Goal: Task Accomplishment & Management: Use online tool/utility

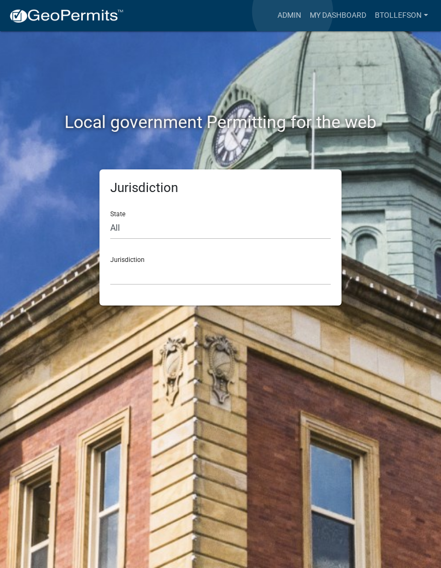
click at [293, 12] on link "Admin" at bounding box center [289, 15] width 32 height 20
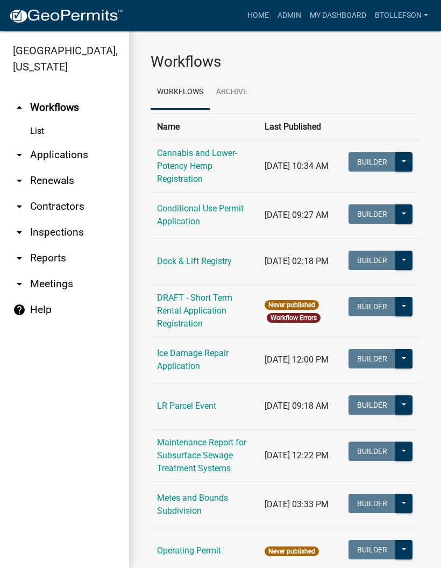
click at [61, 149] on link "arrow_drop_down Applications" at bounding box center [64, 155] width 129 height 26
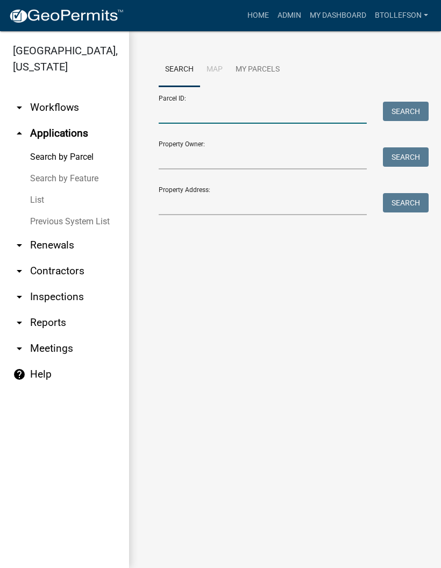
click at [315, 118] on input "Parcel ID:" at bounding box center [263, 113] width 208 height 22
type input "3"
click at [175, 209] on input "Property Address:" at bounding box center [263, 204] width 208 height 22
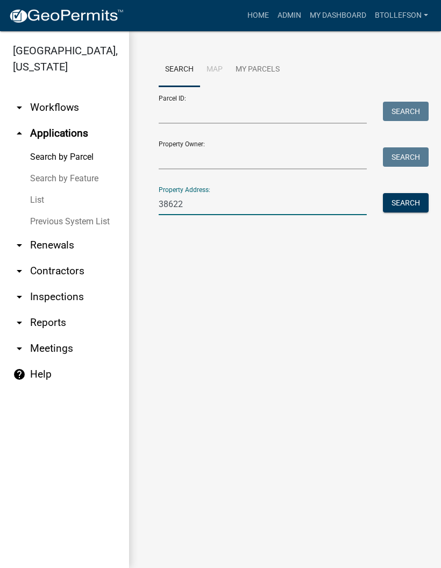
type input "38622"
click at [411, 195] on button "Search" at bounding box center [406, 202] width 46 height 19
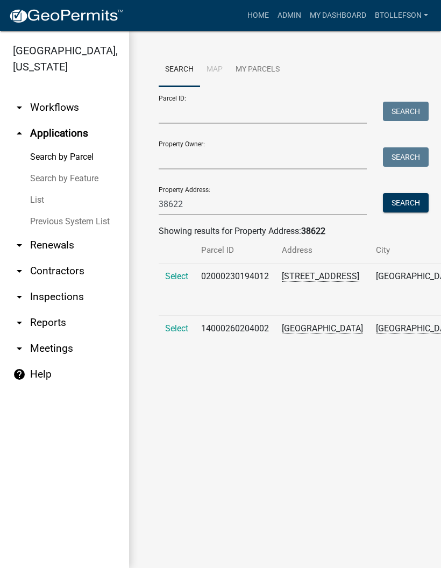
click at [165, 333] on span "Select" at bounding box center [176, 328] width 23 height 10
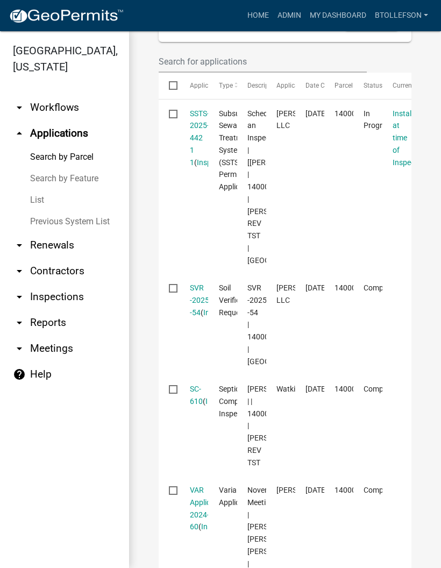
scroll to position [347, 0]
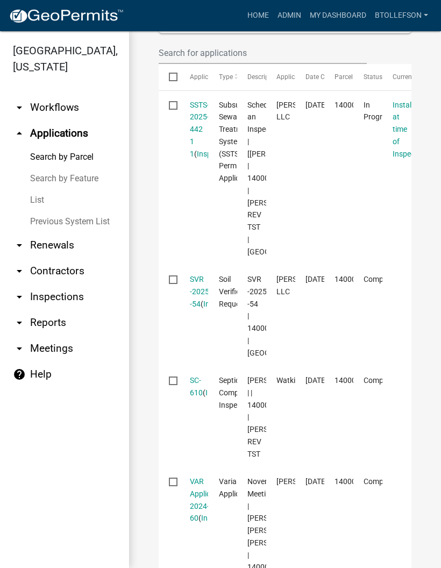
click at [190, 139] on link "SSTS-2025-442 1 1" at bounding box center [199, 130] width 19 height 58
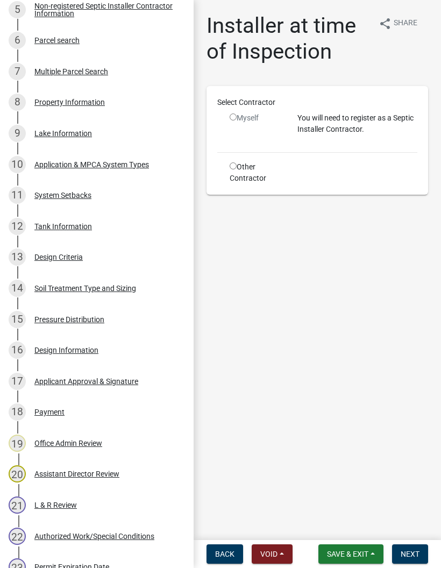
scroll to position [344, 0]
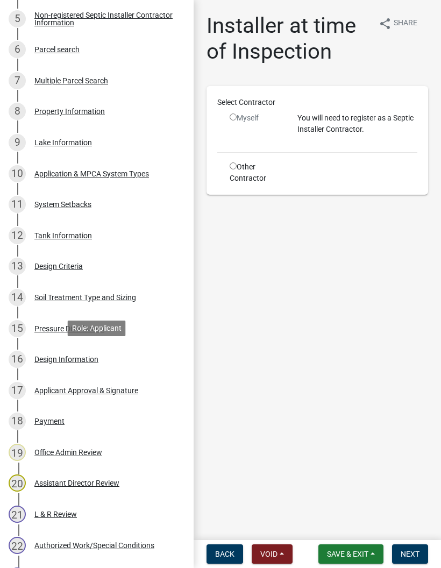
click at [52, 355] on div "Design Information" at bounding box center [66, 359] width 64 height 8
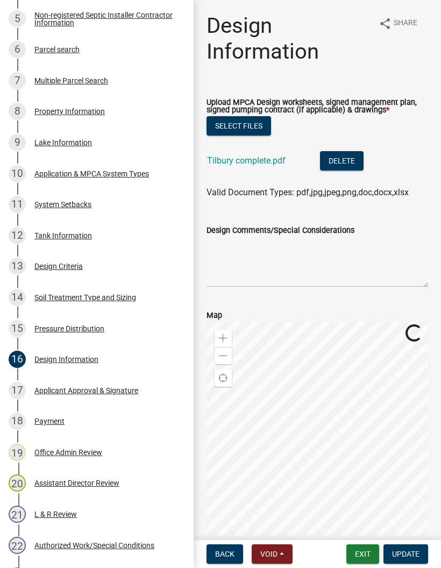
click at [267, 164] on link "Tilbury complete.pdf" at bounding box center [246, 160] width 79 height 10
